Goal: Check status: Check status

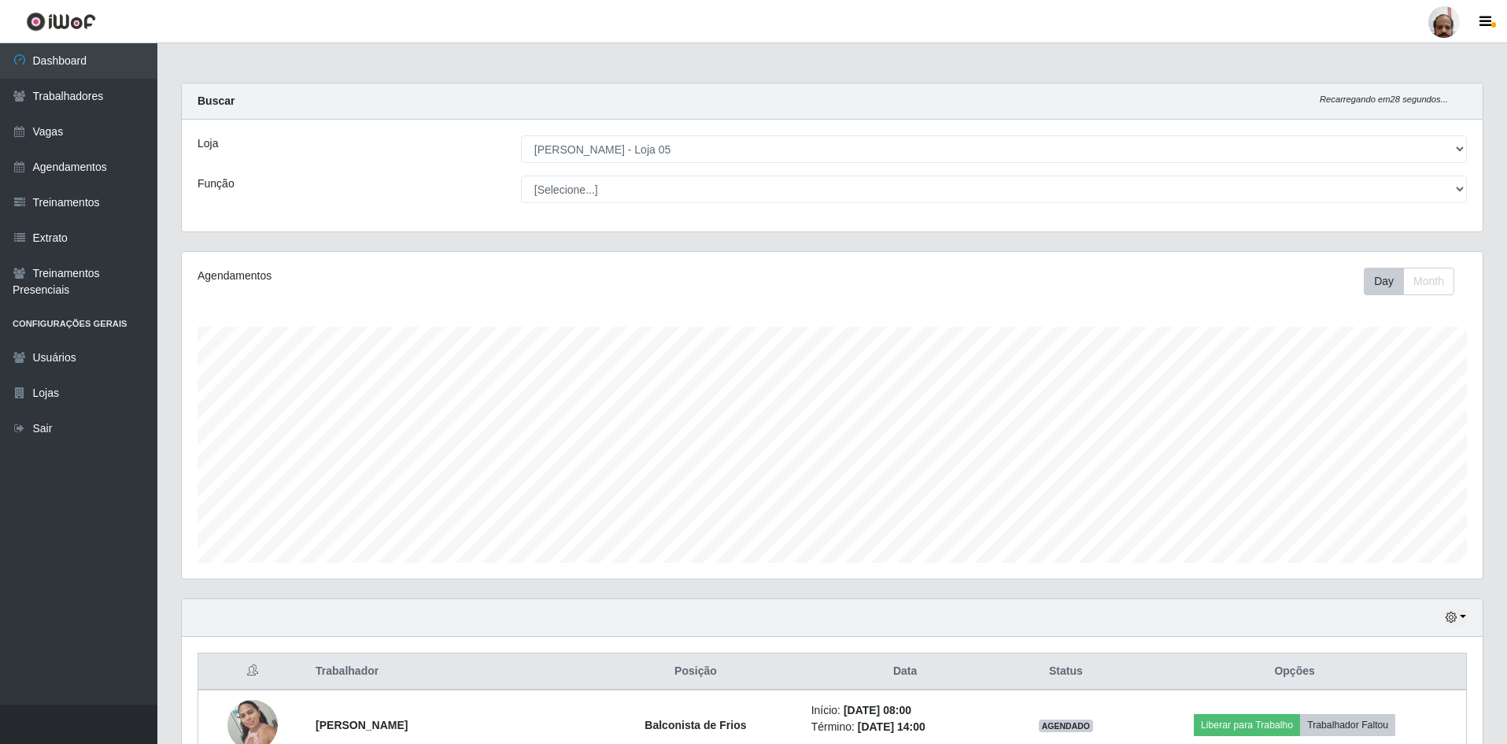
select select "252"
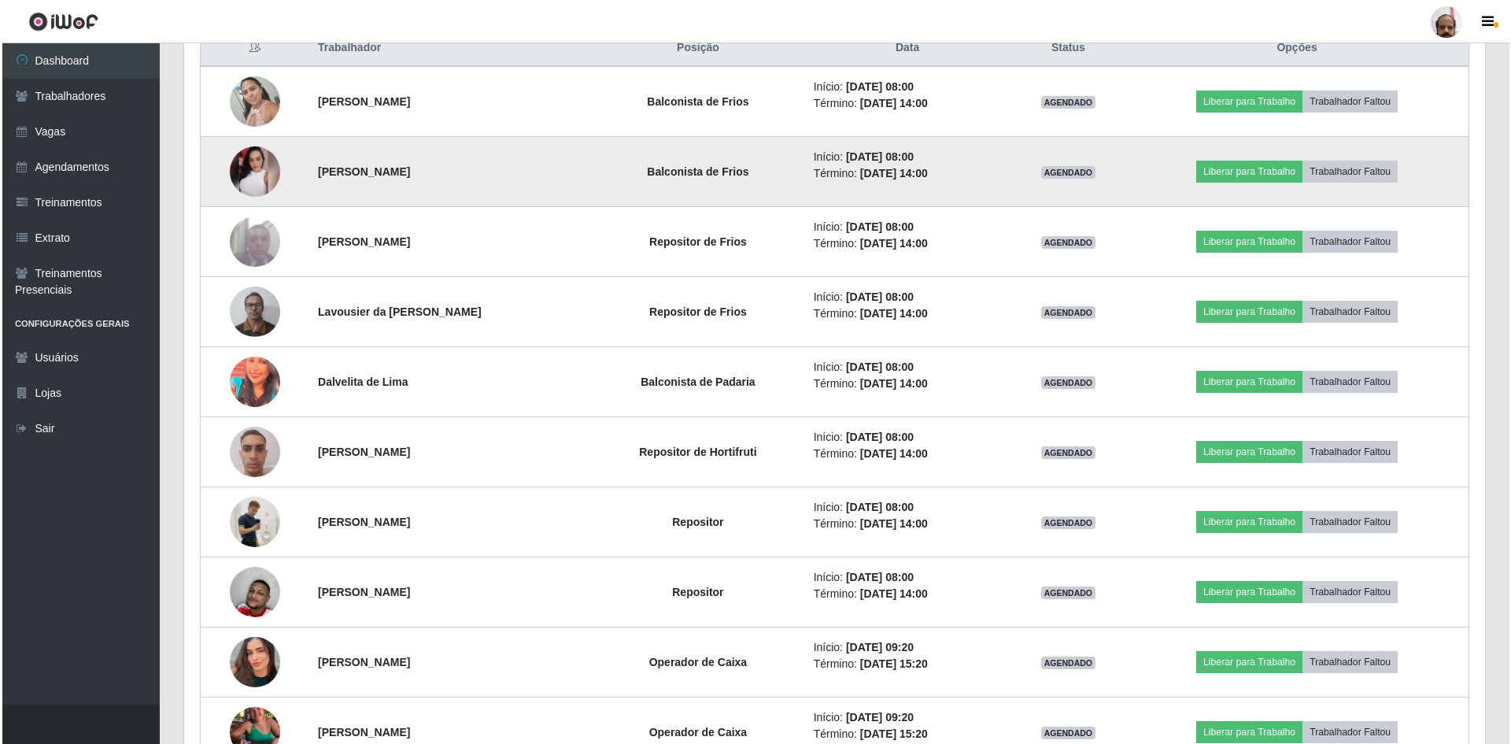
scroll to position [651, 0]
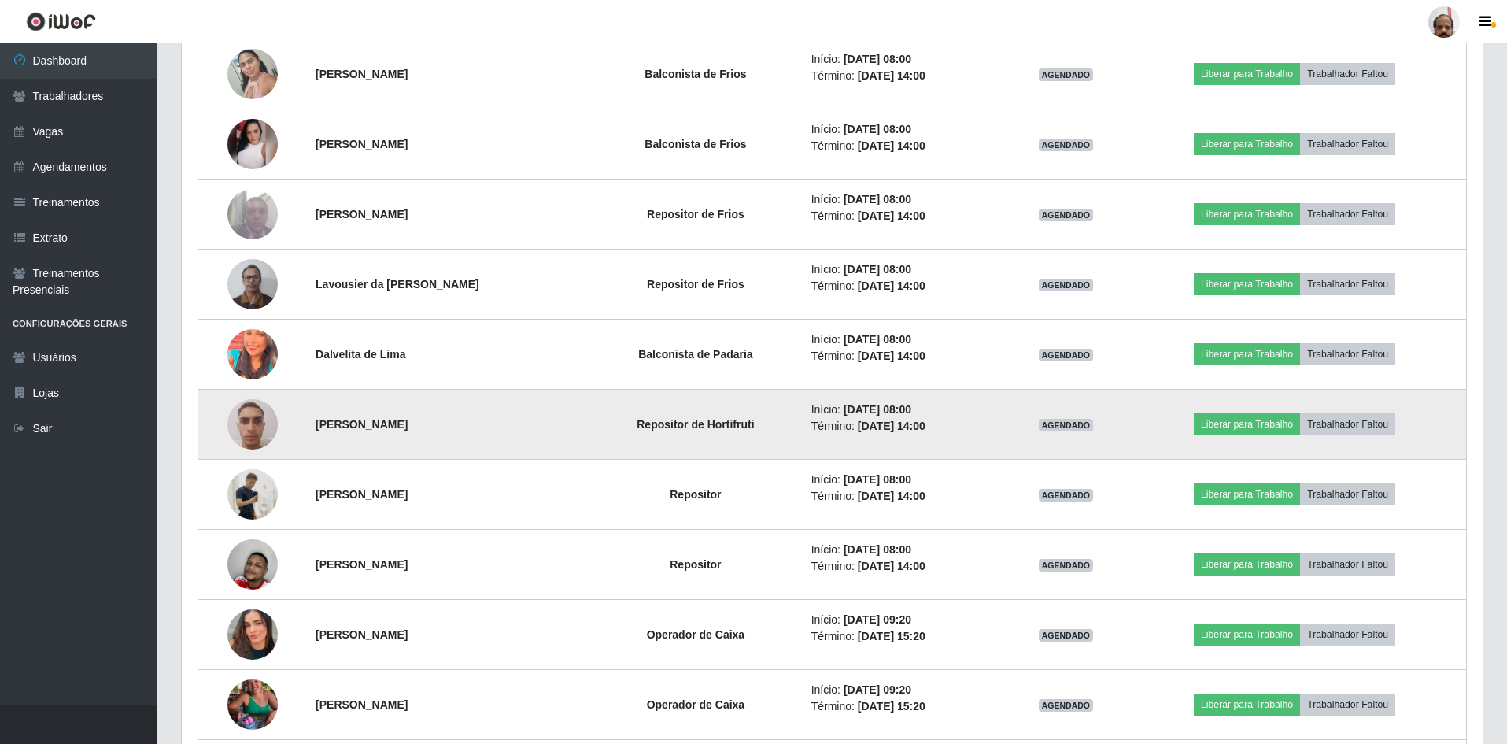
click at [264, 421] on img at bounding box center [252, 423] width 50 height 67
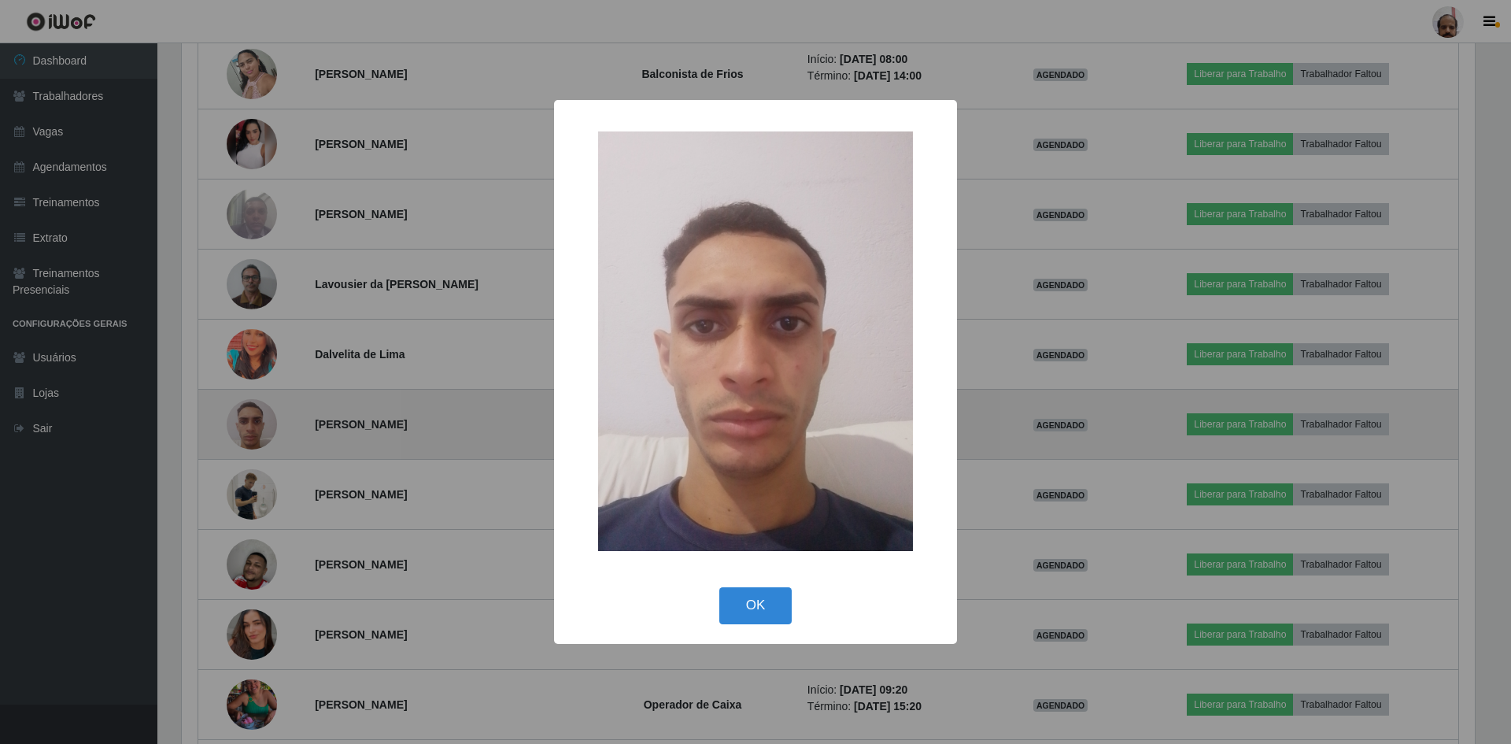
click at [264, 421] on div "× OK Cancel" at bounding box center [755, 372] width 1511 height 744
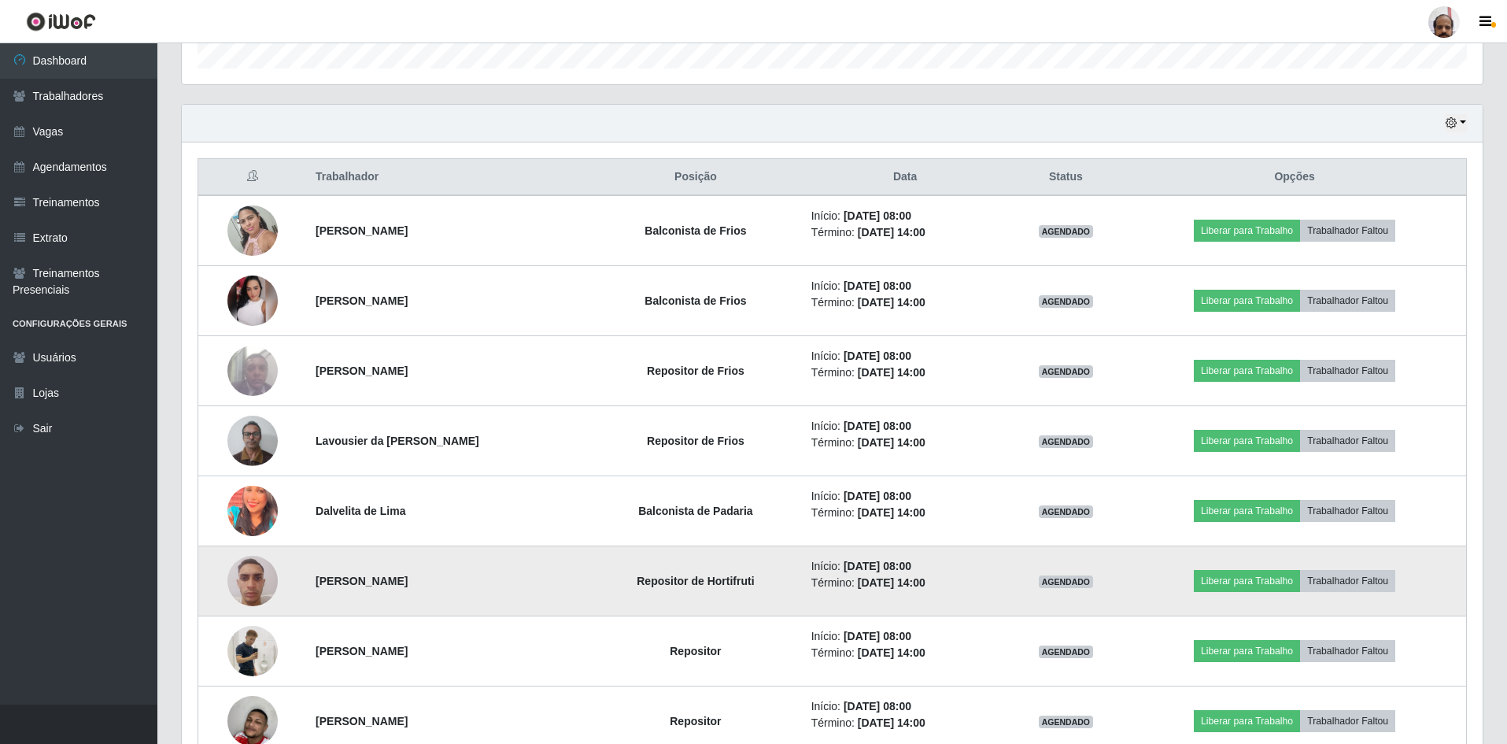
scroll to position [493, 0]
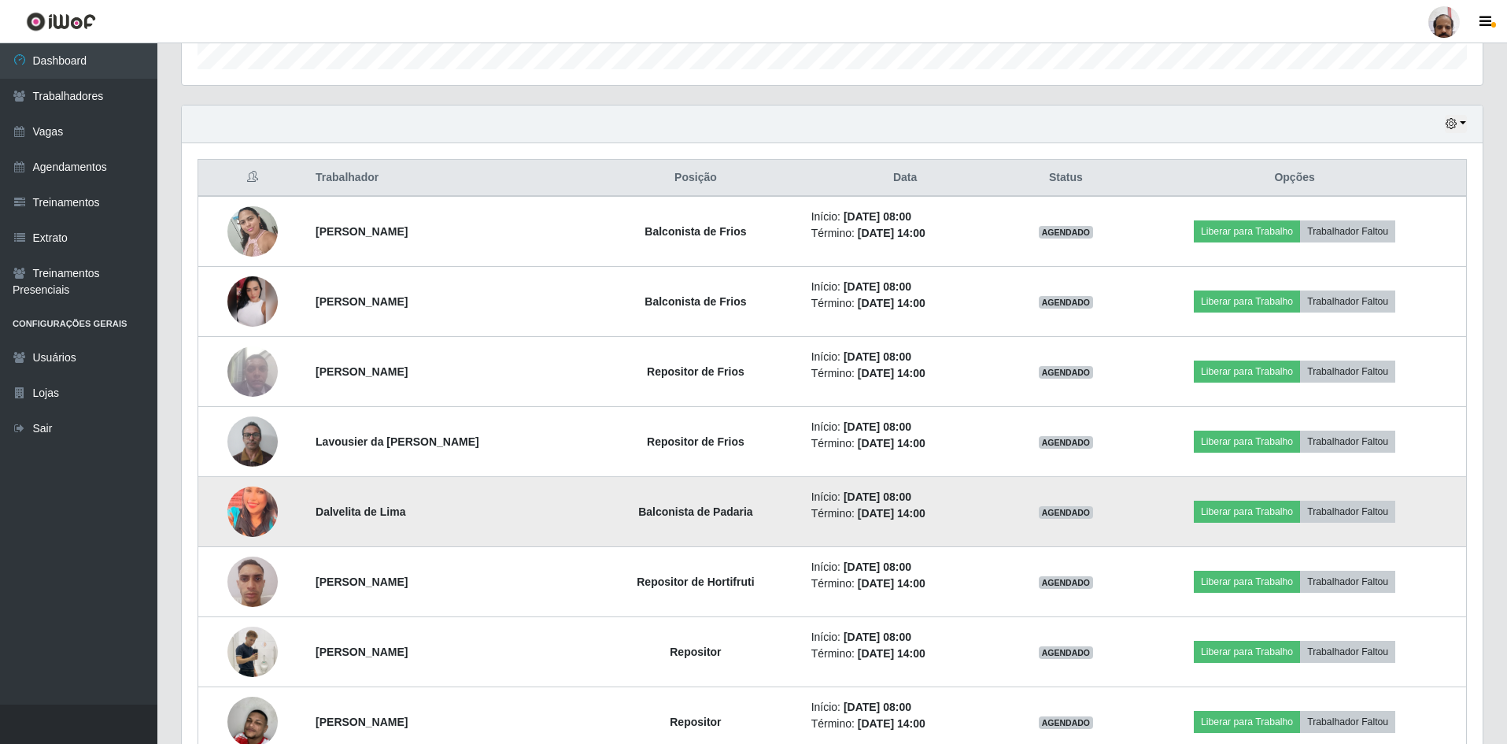
click at [262, 511] on img at bounding box center [252, 511] width 50 height 63
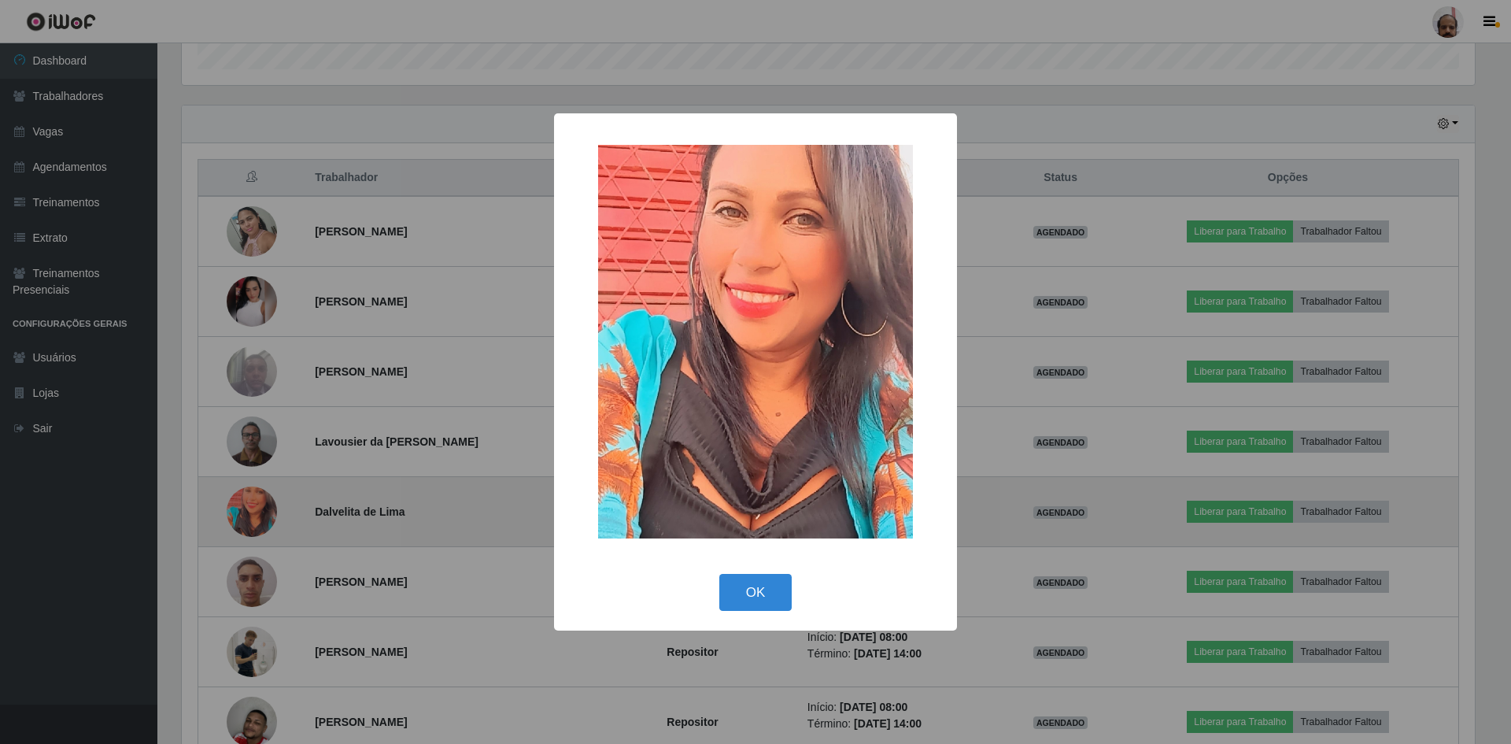
click at [262, 511] on div "× OK Cancel" at bounding box center [755, 372] width 1511 height 744
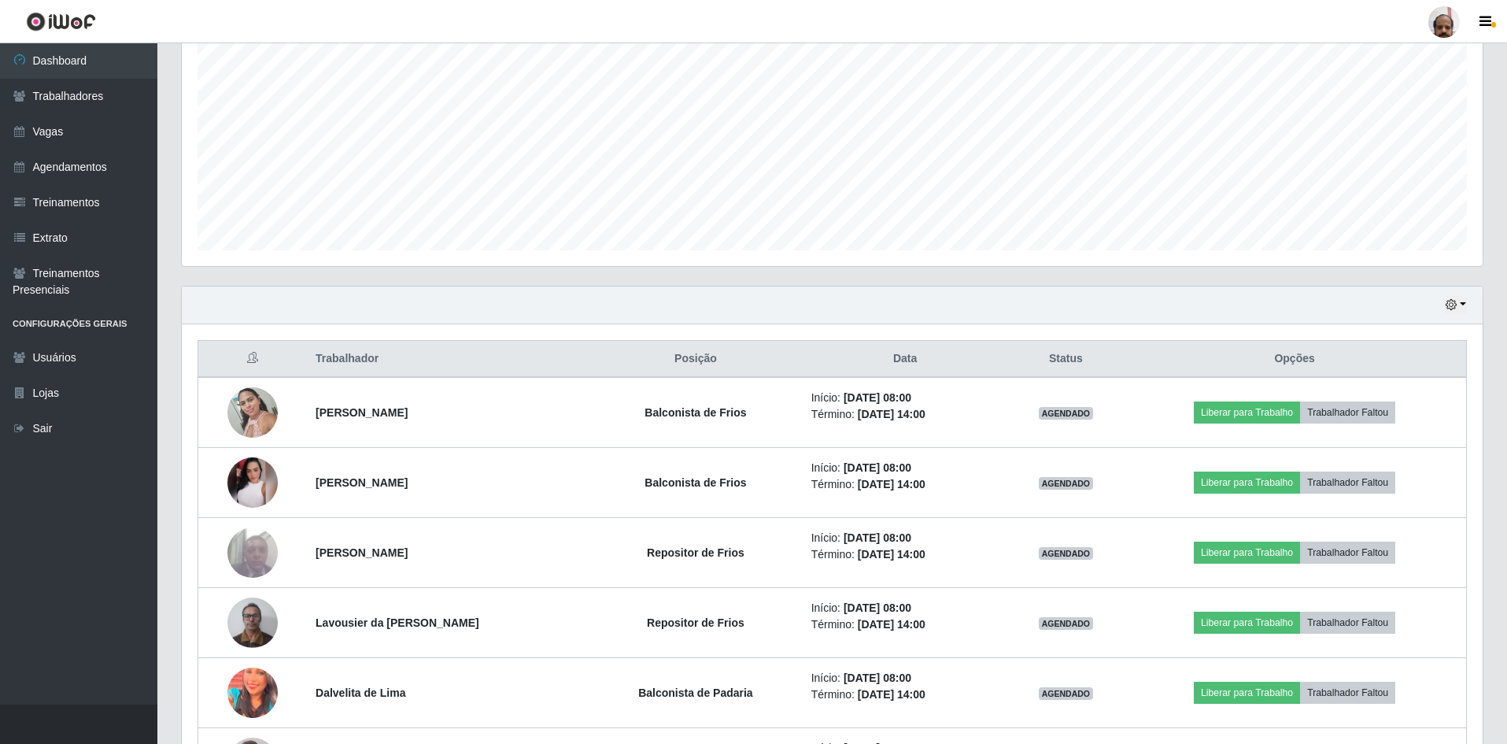
scroll to position [295, 0]
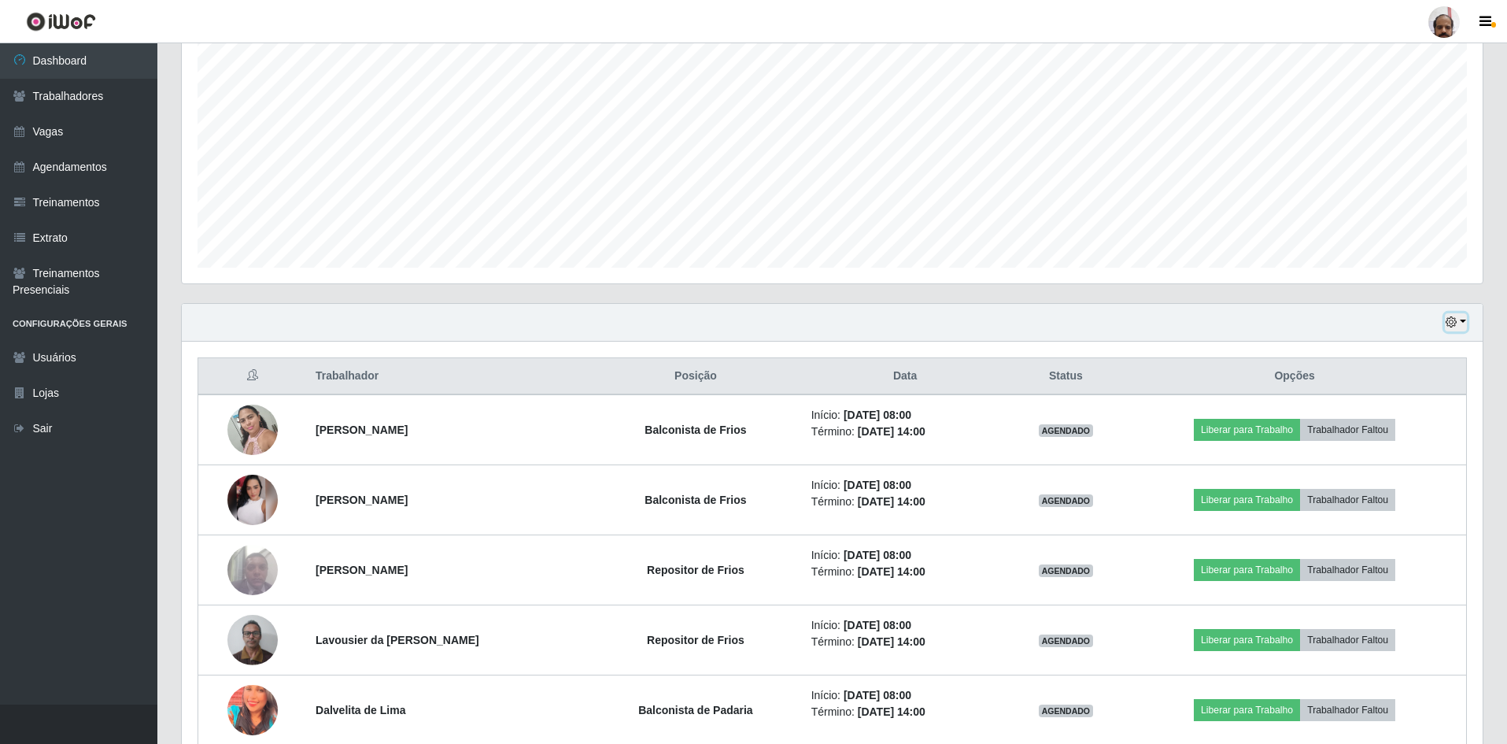
click at [1465, 322] on button "button" at bounding box center [1456, 322] width 22 height 18
click at [1386, 423] on button "3 dias" at bounding box center [1404, 416] width 124 height 33
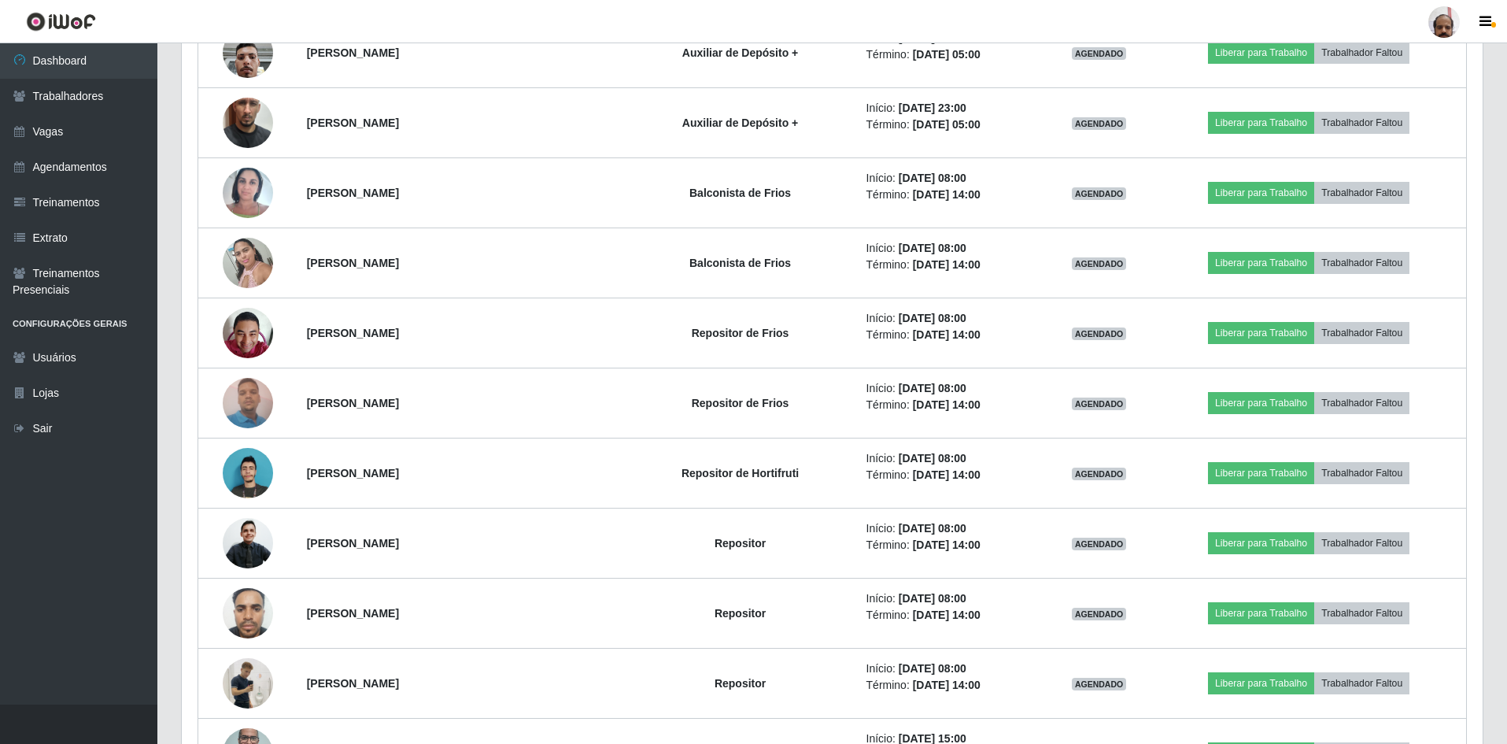
scroll to position [2813, 0]
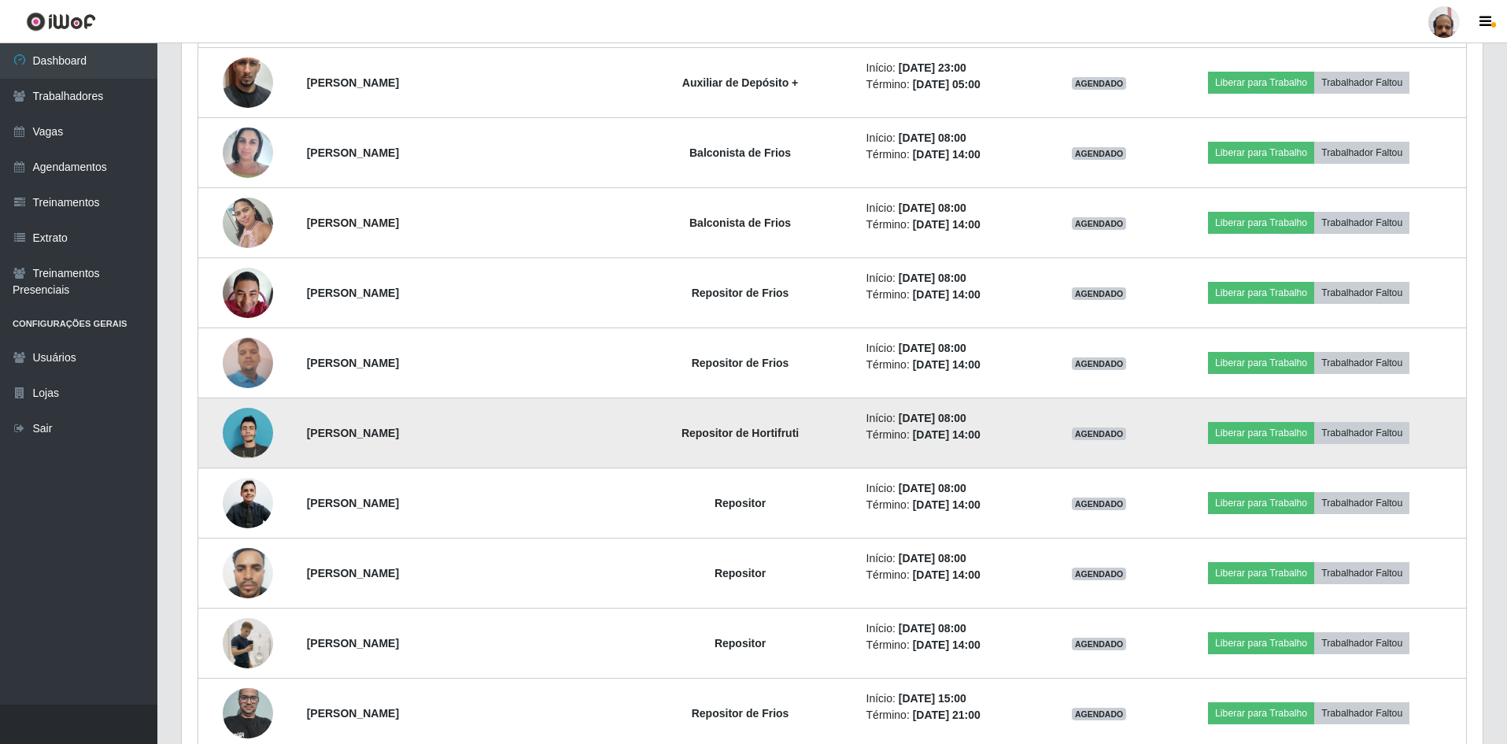
click at [220, 440] on td at bounding box center [247, 433] width 99 height 70
click at [237, 435] on img at bounding box center [248, 433] width 50 height 68
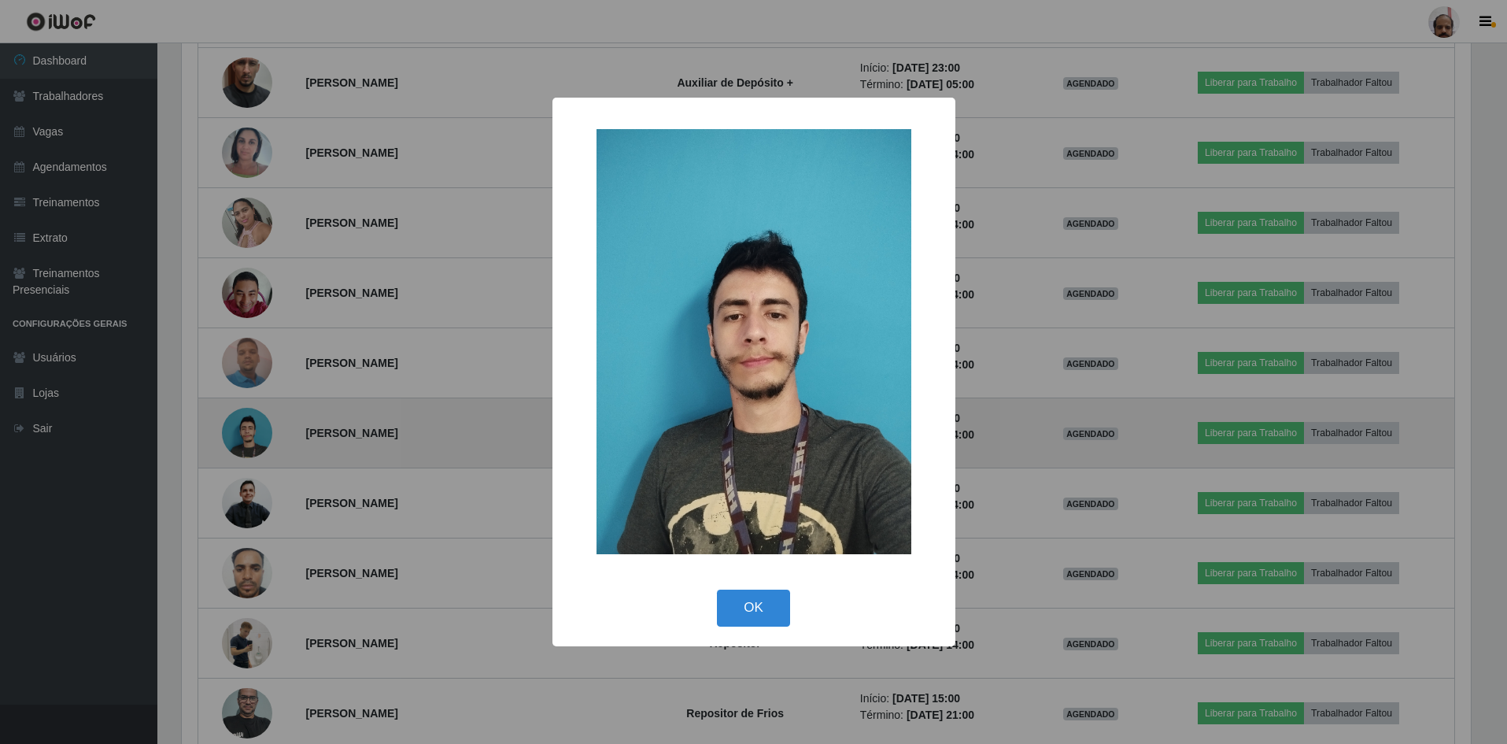
scroll to position [327, 1293]
click at [237, 435] on div "× OK Cancel" at bounding box center [755, 372] width 1511 height 744
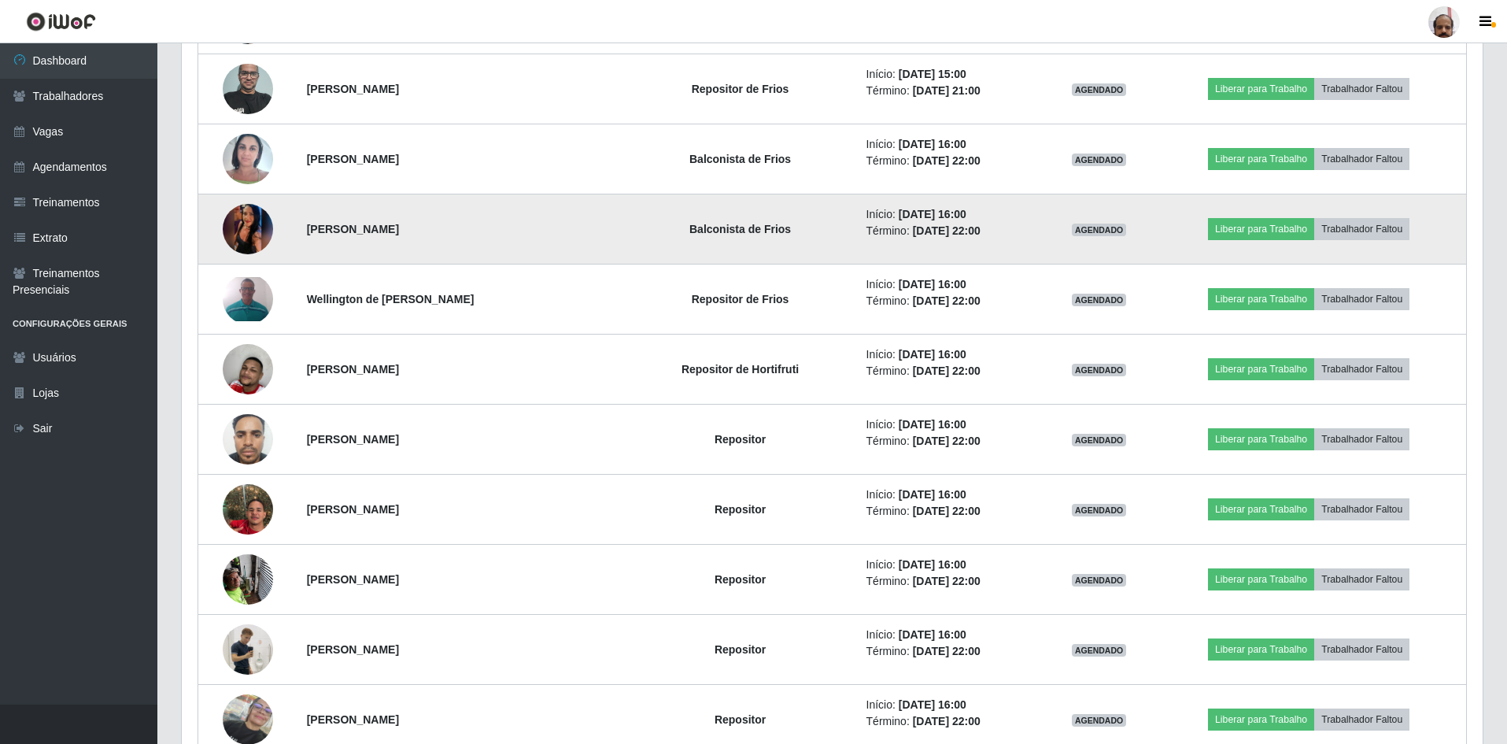
scroll to position [3443, 0]
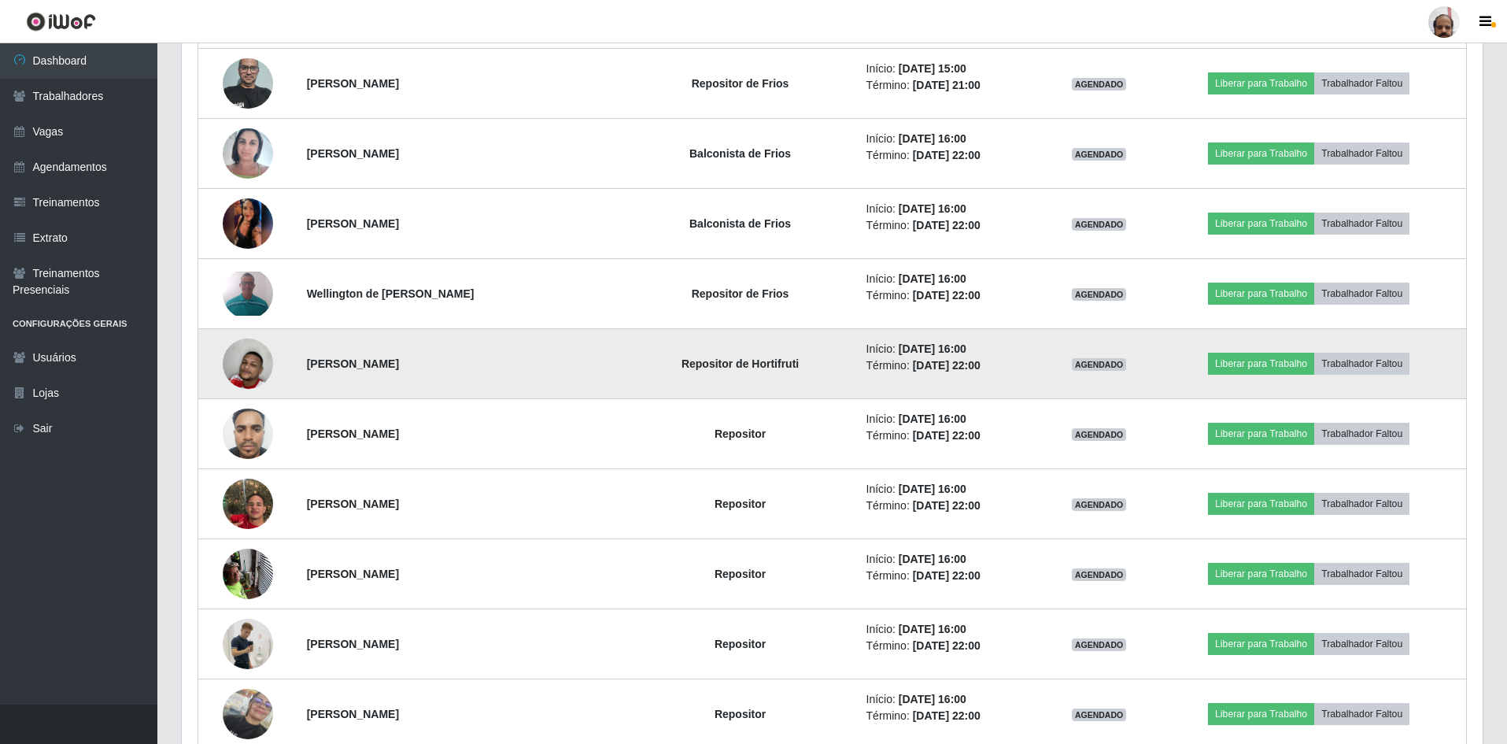
click at [244, 367] on img at bounding box center [248, 363] width 50 height 83
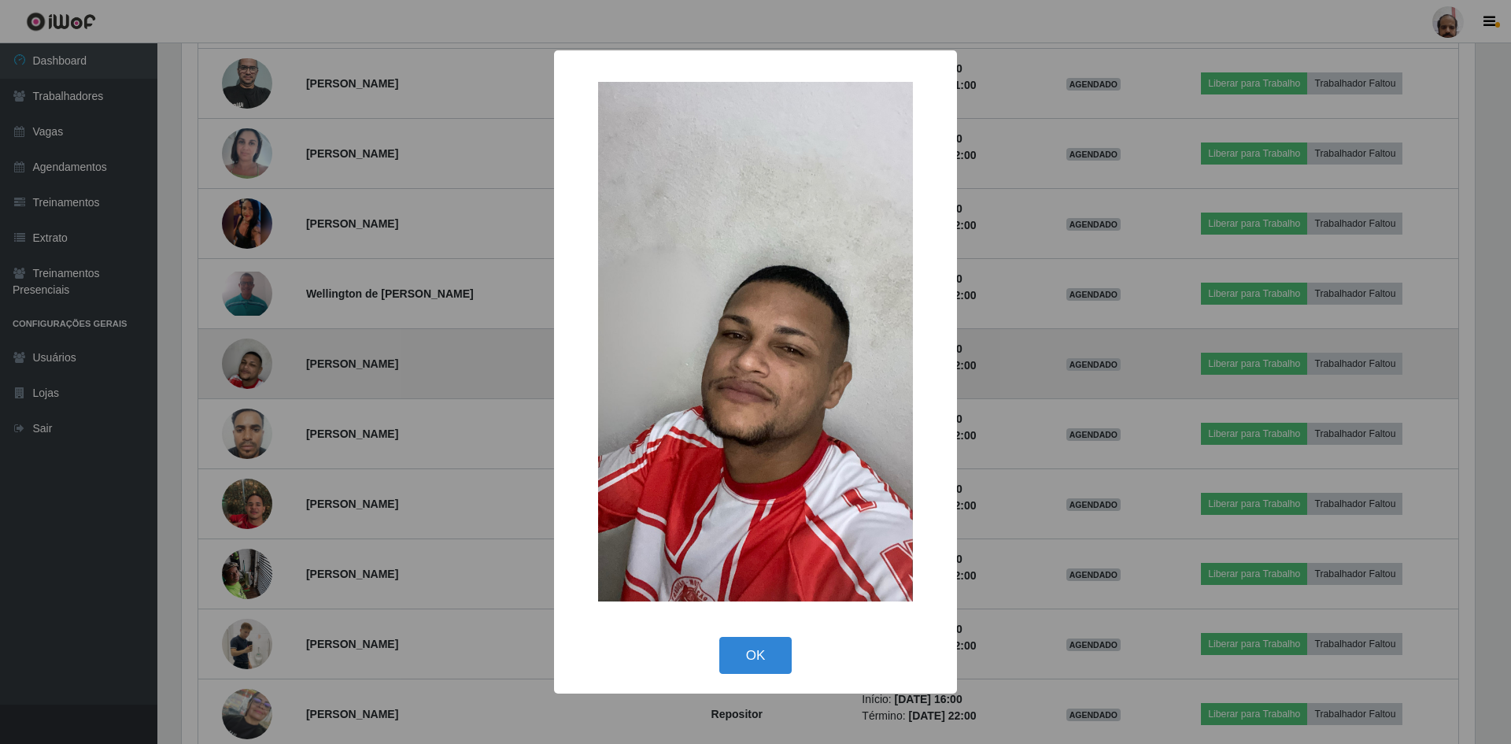
click at [244, 367] on div "× OK Cancel" at bounding box center [755, 372] width 1511 height 744
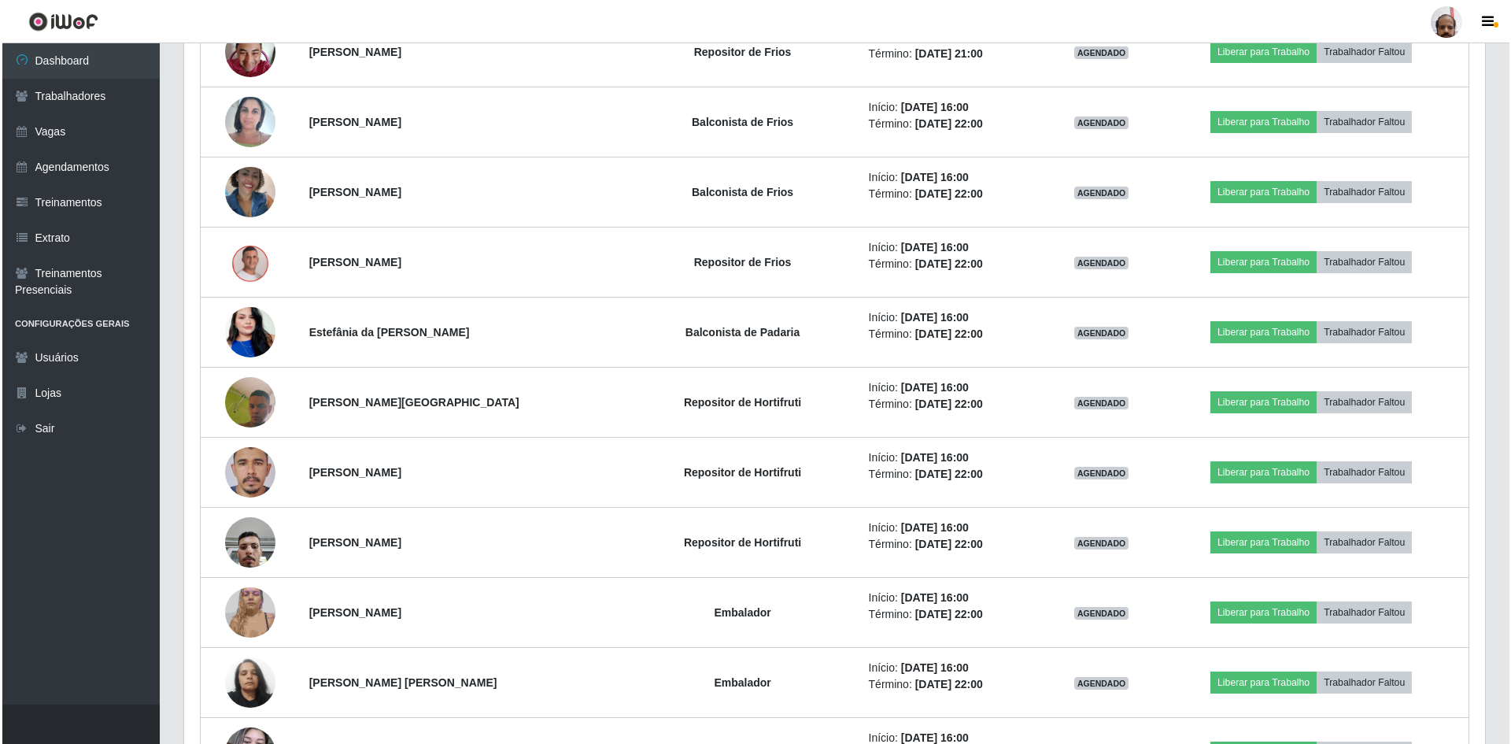
scroll to position [5882, 0]
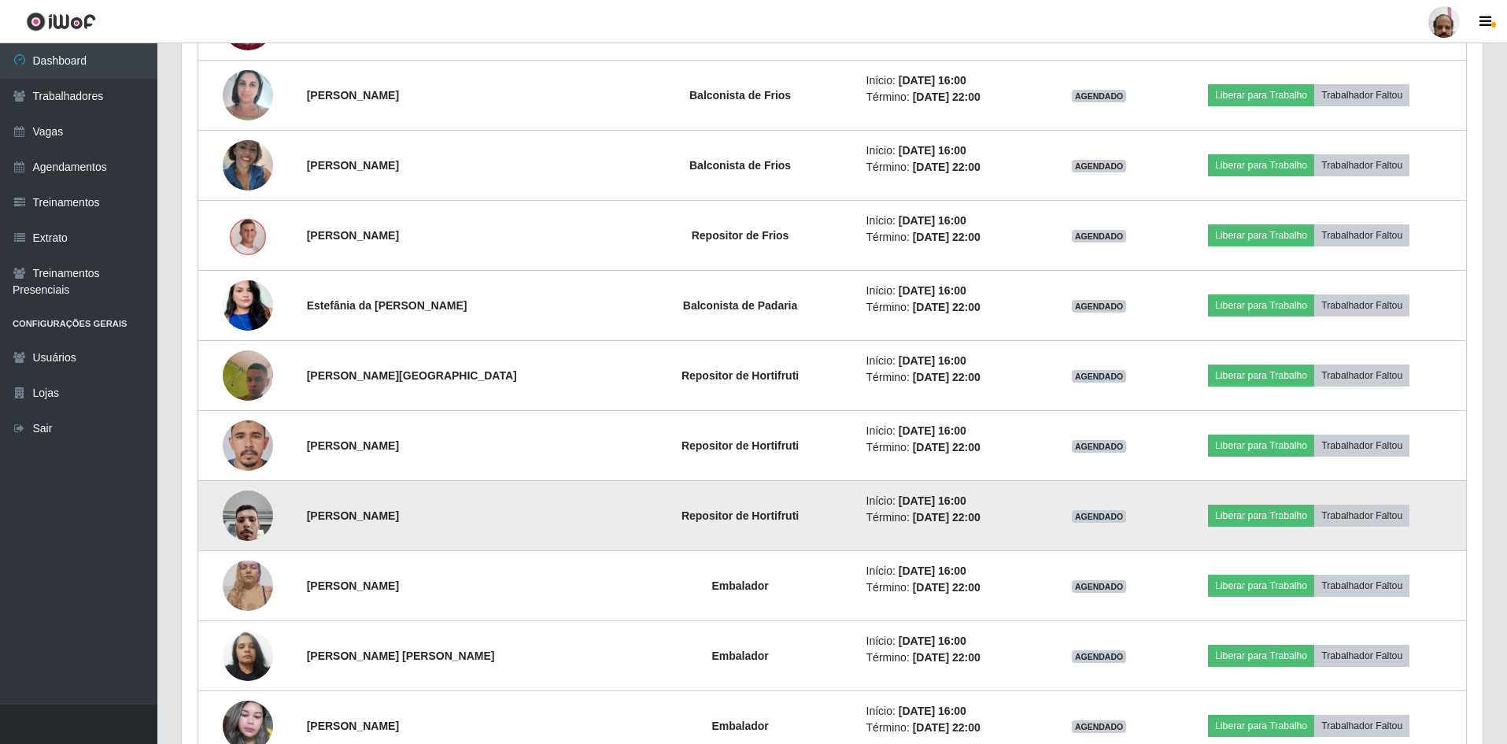
click at [257, 504] on img at bounding box center [248, 515] width 50 height 67
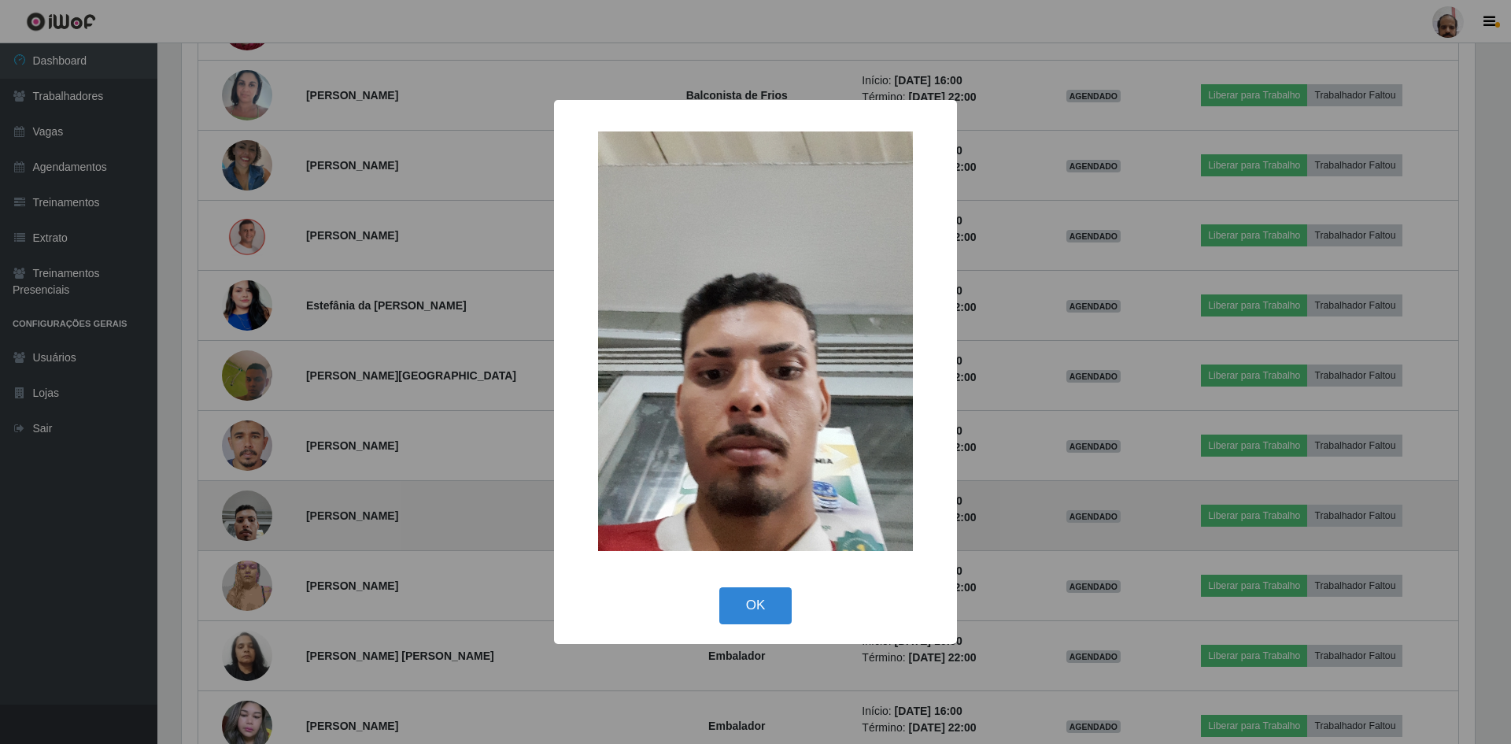
click at [257, 504] on div "× OK Cancel" at bounding box center [755, 372] width 1511 height 744
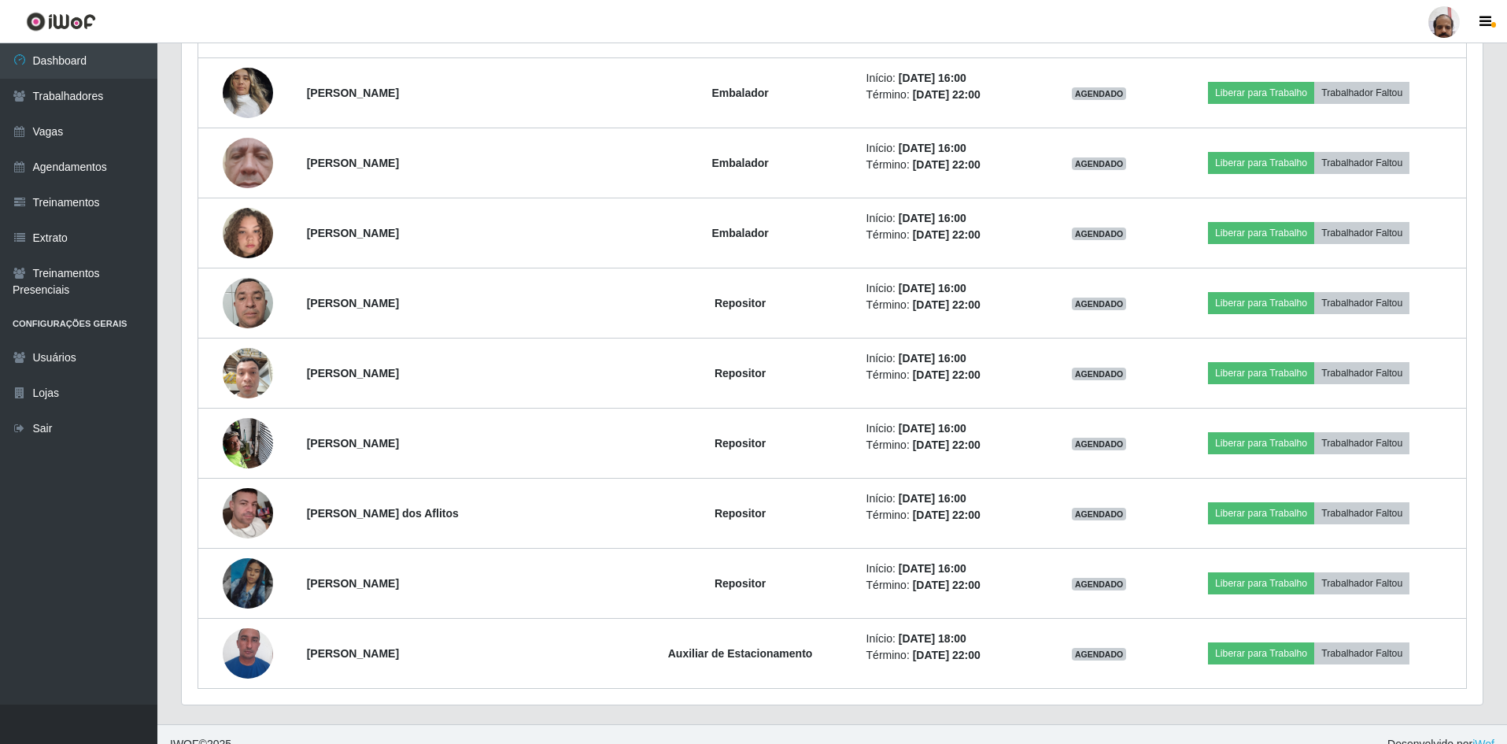
scroll to position [6884, 0]
